Goal: Task Accomplishment & Management: Manage account settings

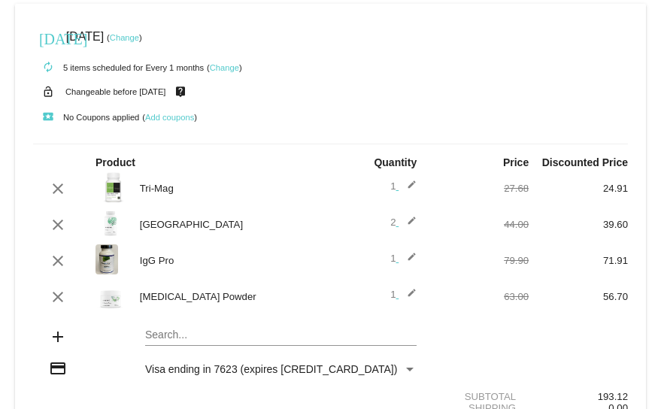
click at [139, 34] on link "Change" at bounding box center [124, 37] width 29 height 9
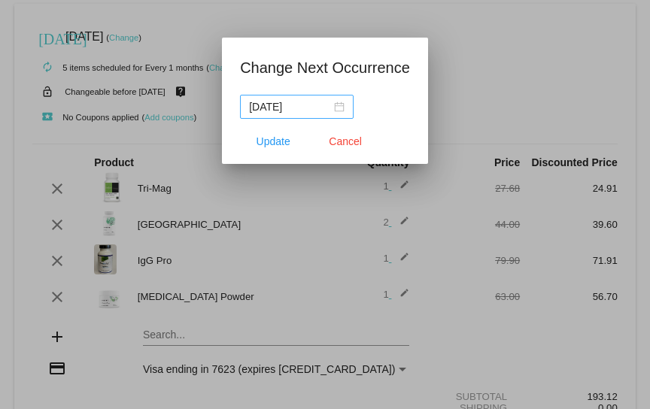
click at [336, 108] on div "[DATE]" at bounding box center [297, 107] width 96 height 17
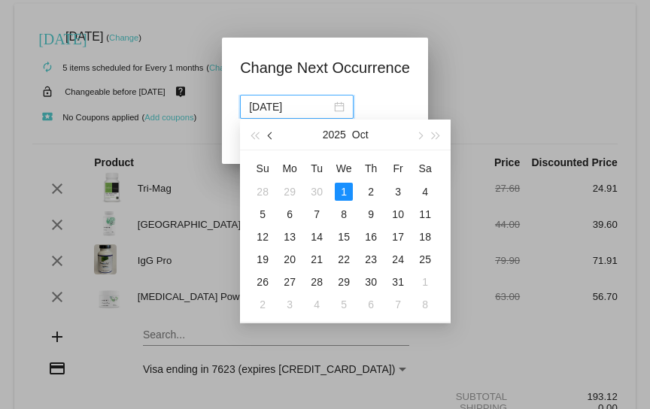
click at [270, 133] on button "button" at bounding box center [271, 135] width 17 height 30
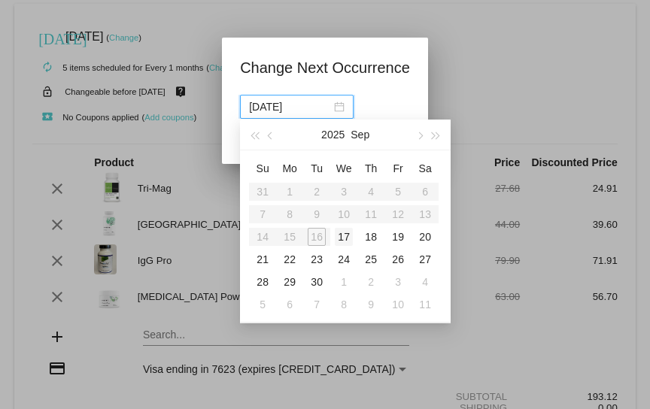
click at [344, 233] on div "17" at bounding box center [344, 237] width 18 height 18
type input "[DATE]"
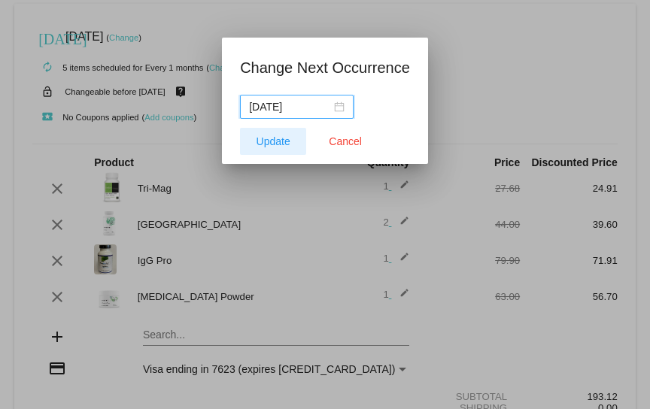
click at [273, 136] on span "Update" at bounding box center [274, 141] width 34 height 12
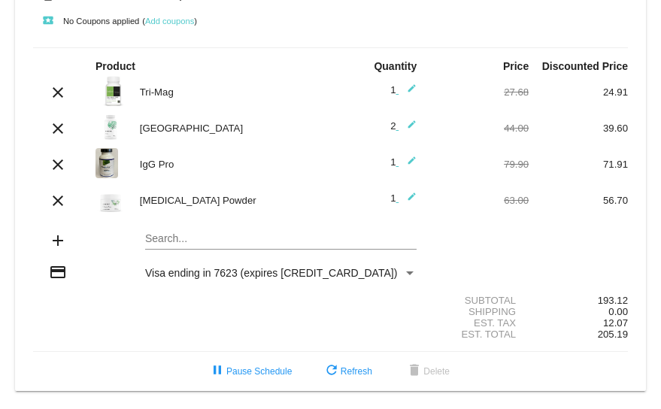
scroll to position [99, 0]
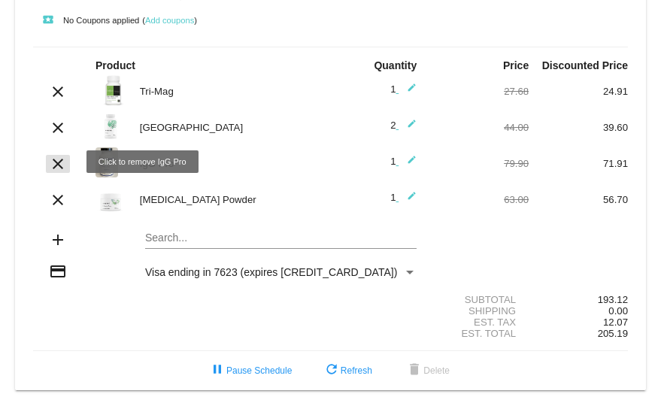
click at [55, 160] on mat-icon "clear" at bounding box center [58, 164] width 18 height 18
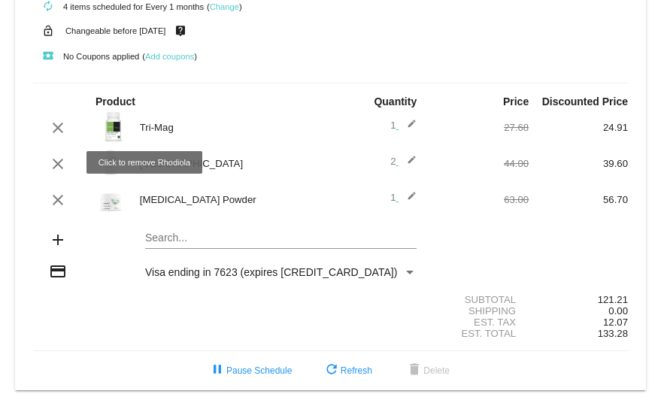
scroll to position [62, 0]
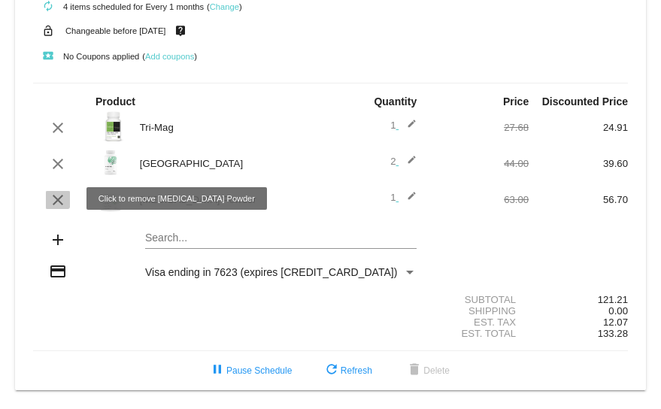
click at [54, 196] on mat-icon "clear" at bounding box center [58, 200] width 18 height 18
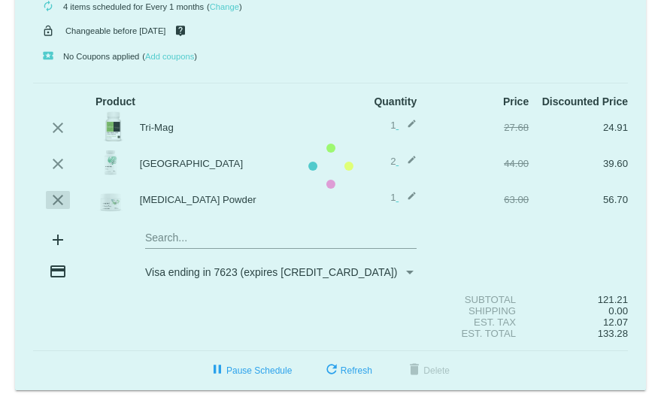
scroll to position [26, 0]
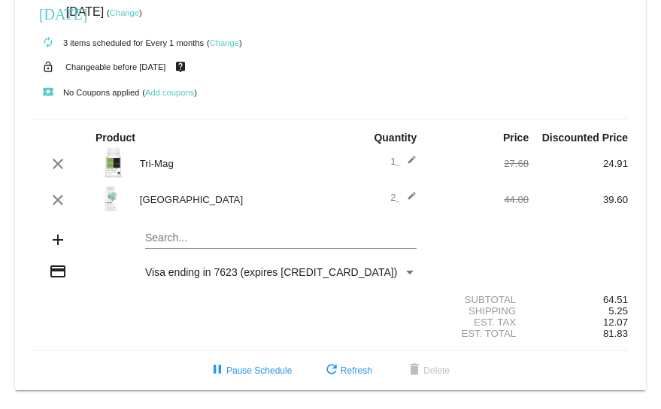
click at [166, 235] on mat-card "today Sep 17 2025 ( Change ) autorenew 3 items scheduled for Every 1 months ( C…" at bounding box center [330, 185] width 631 height 412
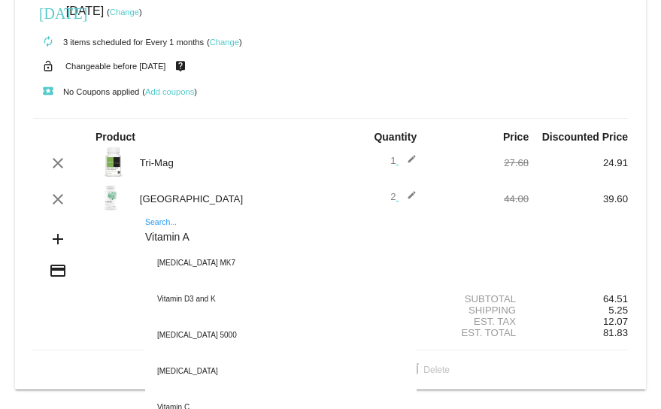
type input "Vitamin A"
click at [157, 222] on div "Vitamin A Search..." at bounding box center [281, 233] width 272 height 29
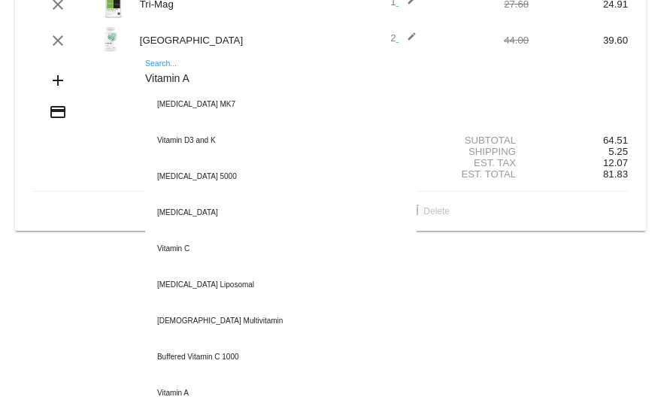
scroll to position [187, 0]
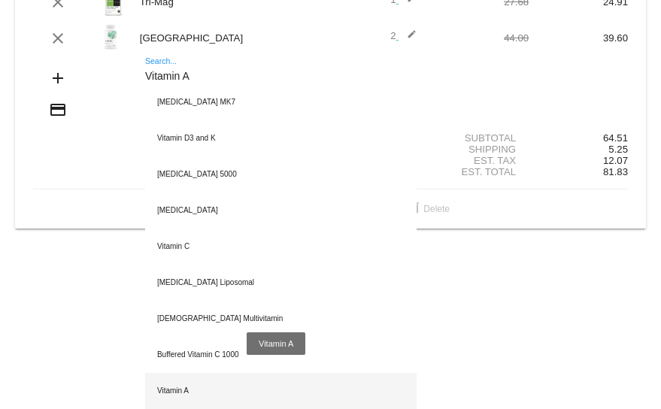
click at [168, 387] on div "Vitamin A" at bounding box center [281, 391] width 272 height 36
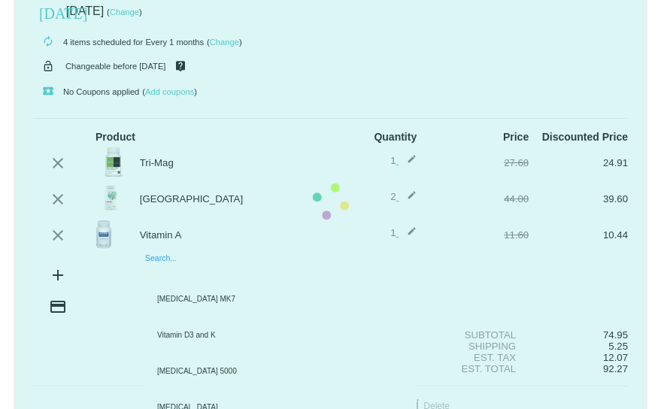
click at [172, 269] on mat-card "today Sep 17 2025 ( Change ) autorenew 4 items scheduled for Every 1 months ( C…" at bounding box center [330, 202] width 631 height 448
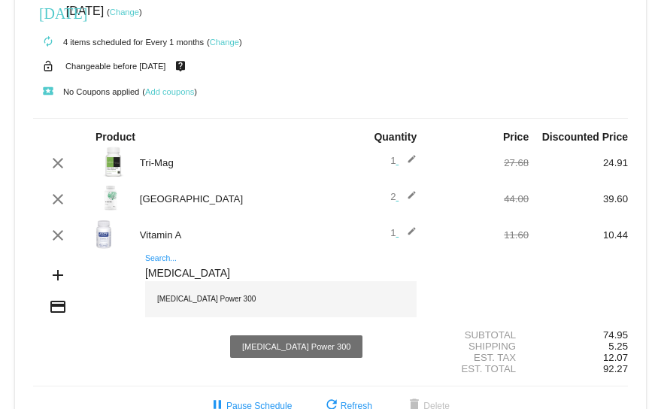
type input "CoQ10"
click at [185, 299] on div "[MEDICAL_DATA] Power 300" at bounding box center [281, 299] width 272 height 36
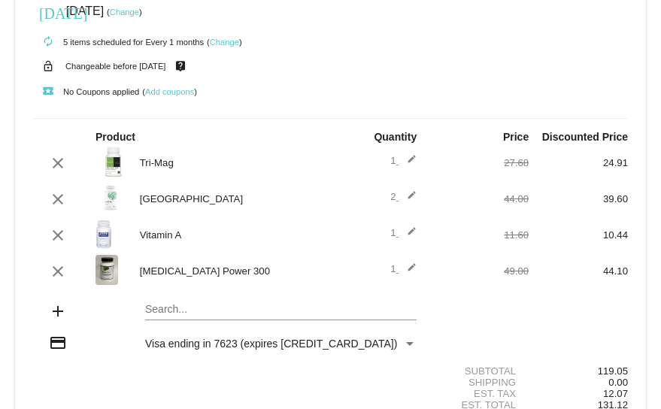
click at [173, 308] on mat-card "today Sep 17 2025 ( Change ) autorenew 5 items scheduled for Every 1 months ( C…" at bounding box center [330, 220] width 631 height 484
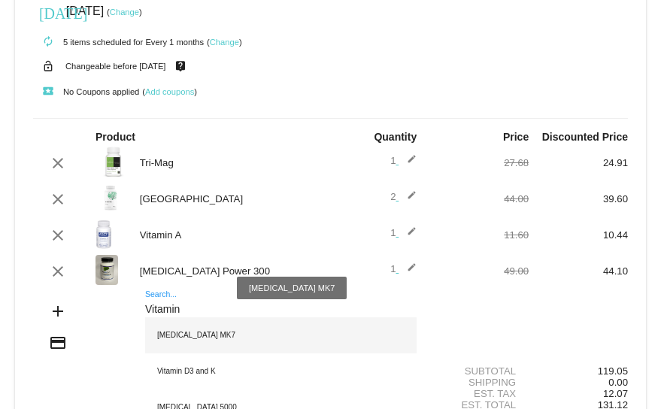
type input "Vitamin"
click at [181, 336] on div "[MEDICAL_DATA] MK7" at bounding box center [281, 336] width 272 height 36
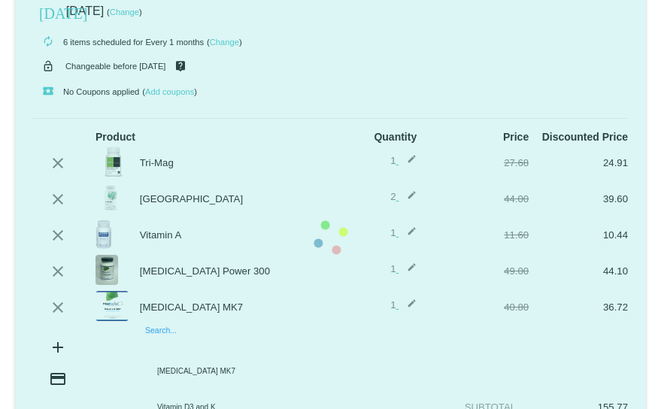
click at [166, 342] on mat-card "today Sep 17 2025 ( Change ) autorenew 6 items scheduled for Every 1 months ( C…" at bounding box center [330, 238] width 631 height 520
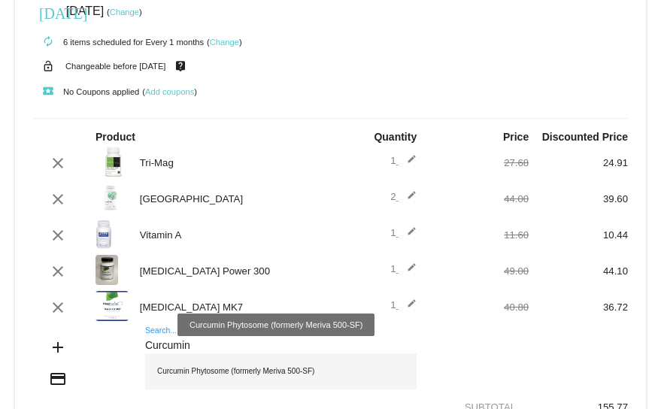
type input "Curcumin"
click at [183, 371] on div "Curcumin Phytosome (formerly Meriva 500-SF)" at bounding box center [281, 372] width 272 height 36
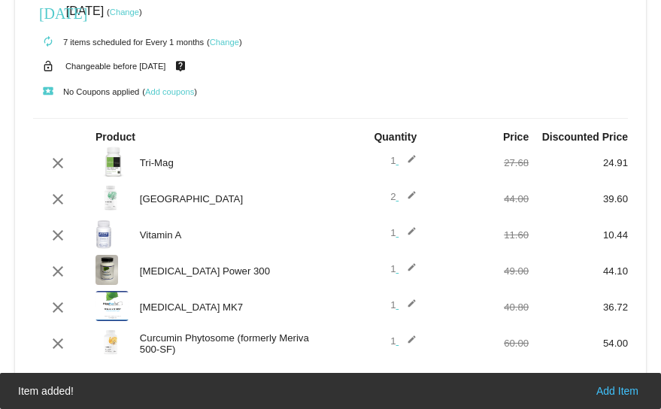
click at [183, 378] on body "today Sep 17 2025 ( Change ) autorenew 7 items scheduled for Every 1 months ( C…" at bounding box center [330, 204] width 661 height 409
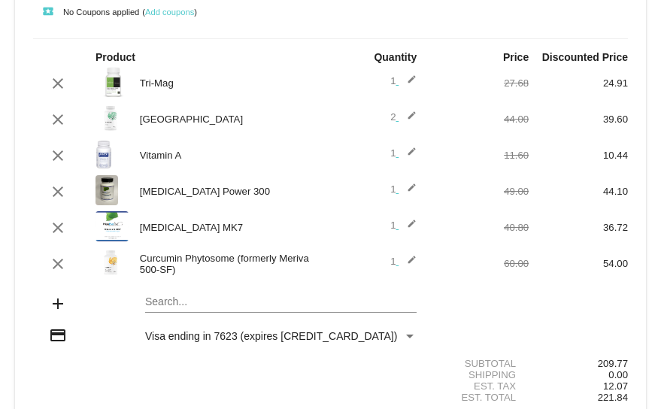
scroll to position [117, 0]
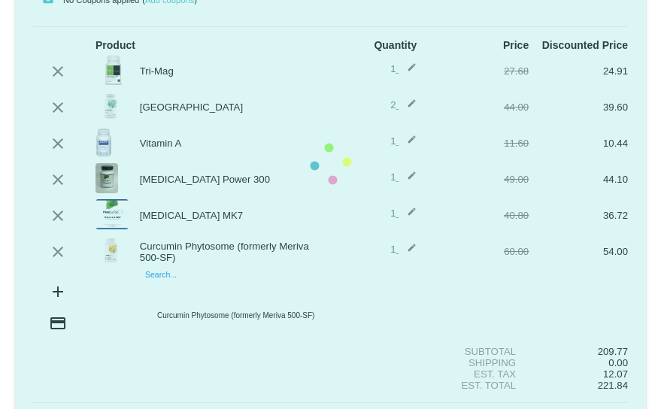
click at [160, 291] on mat-card "today Sep 17 2025 ( Change ) autorenew 7 items scheduled for Every 1 months ( C…" at bounding box center [330, 164] width 631 height 556
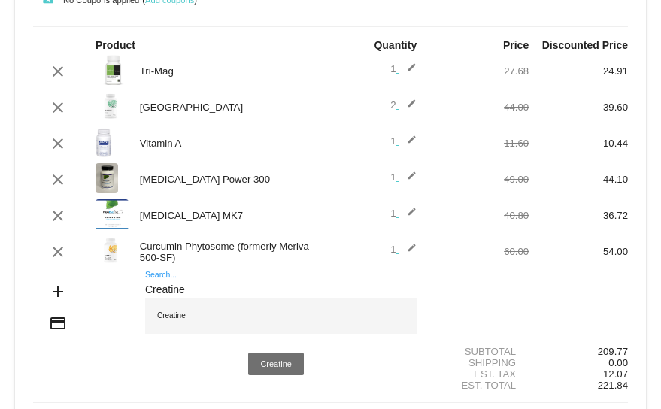
type input "Creatine"
click at [169, 312] on div "Creatine" at bounding box center [281, 316] width 272 height 36
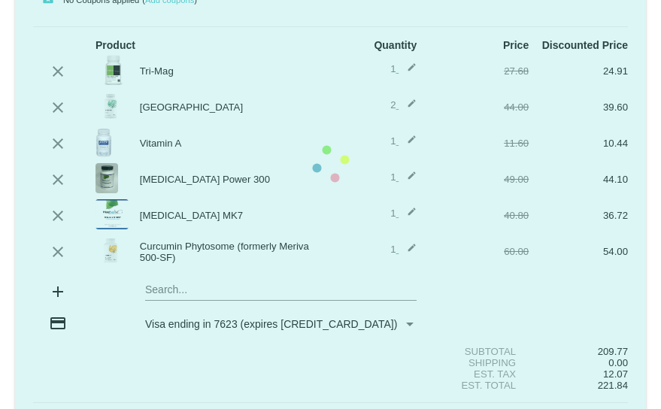
click at [165, 321] on mat-card "today Sep 17 2025 ( Change ) autorenew 7 items scheduled for Every 1 months ( C…" at bounding box center [330, 164] width 631 height 556
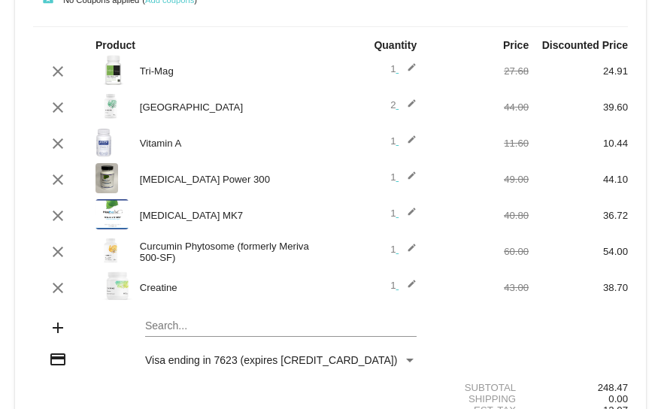
click at [158, 330] on mat-card "today Sep 17 2025 ( Change ) autorenew 8 items scheduled for Every 1 months ( C…" at bounding box center [330, 182] width 631 height 592
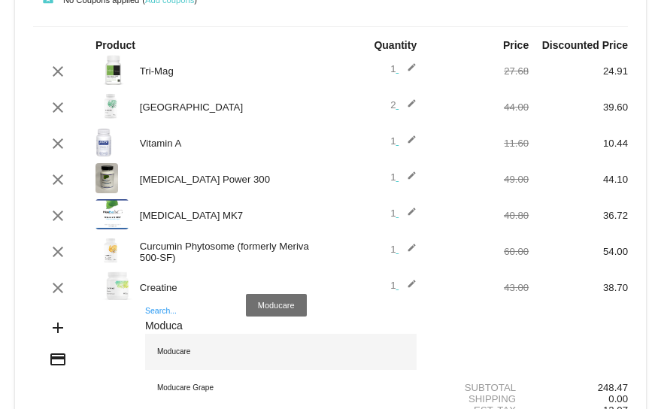
type input "Moduca"
click at [168, 350] on div "Moducare" at bounding box center [281, 352] width 272 height 36
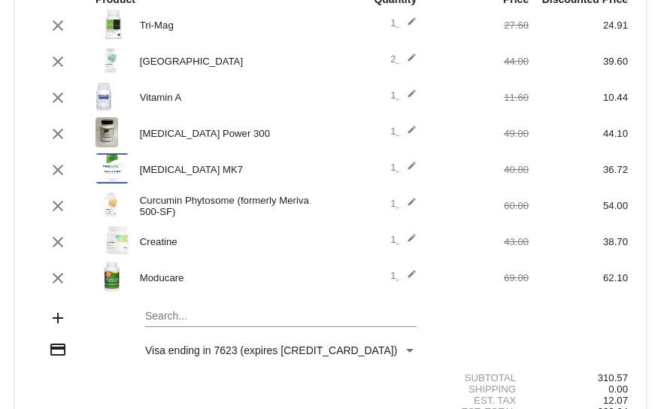
scroll to position [166, 0]
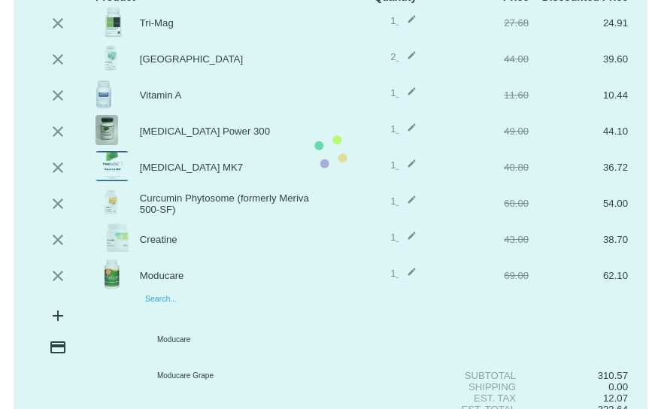
click at [153, 315] on input "Search..." at bounding box center [281, 315] width 272 height 12
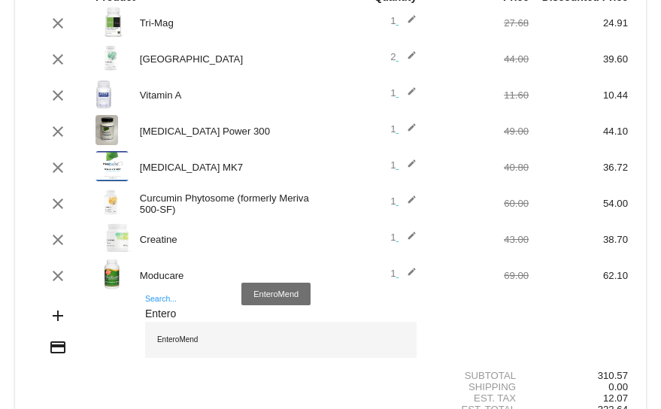
type input "Entero"
click at [180, 339] on div "EnteroMend" at bounding box center [281, 340] width 272 height 36
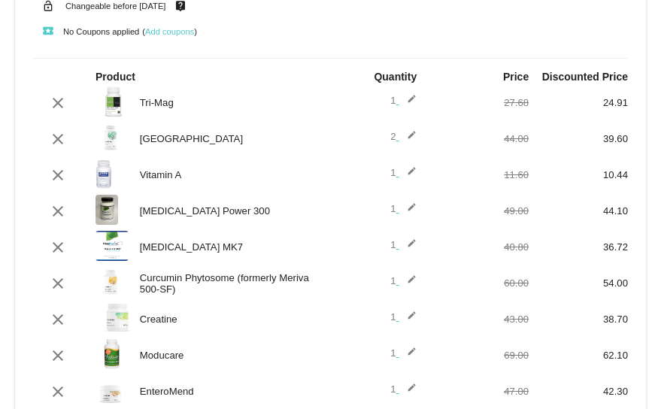
scroll to position [78, 0]
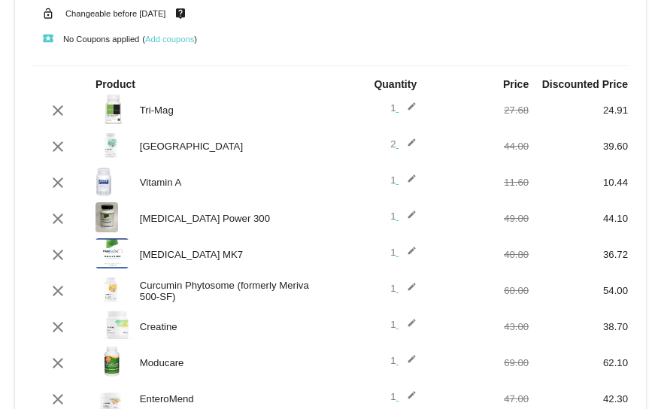
drag, startPoint x: 627, startPoint y: 147, endPoint x: 614, endPoint y: 90, distance: 58.6
click at [614, 90] on mat-card "today Sep 17 2025 ( Change ) autorenew 10 items scheduled for Every 1 months ( …" at bounding box center [330, 258] width 631 height 664
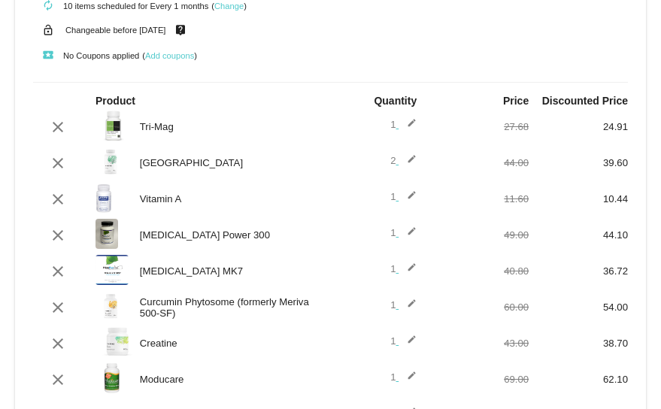
scroll to position [8, 0]
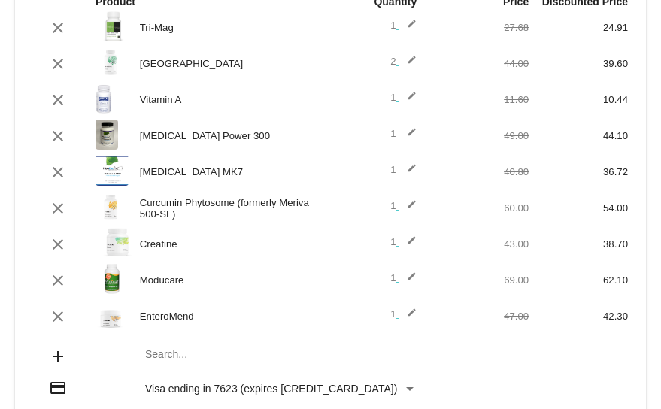
scroll to position [163, 0]
